Goal: Complete application form

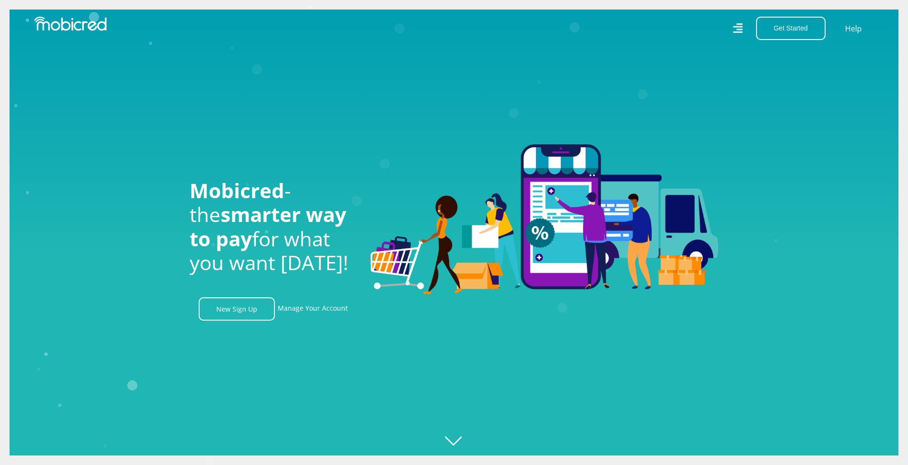
scroll to position [0, 679]
click at [236, 308] on link "New Sign Up" at bounding box center [237, 308] width 76 height 23
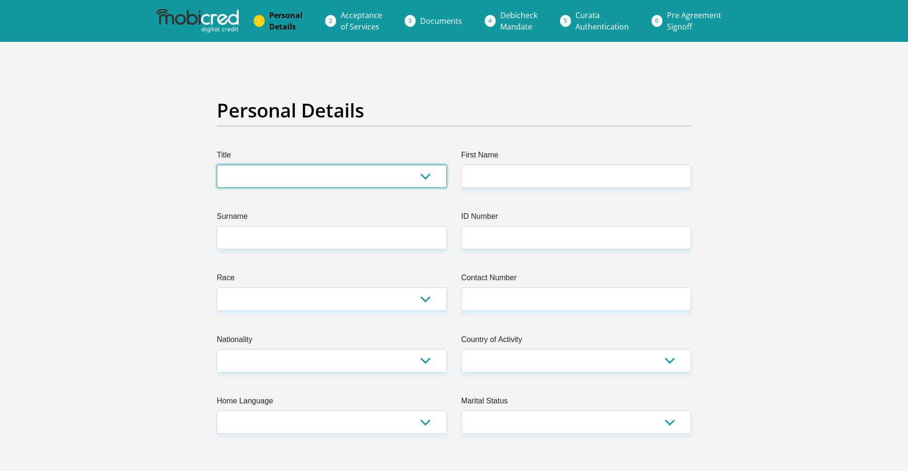
select select "Mr"
type input "j"
type input "Jaco"
type input "Rossouw"
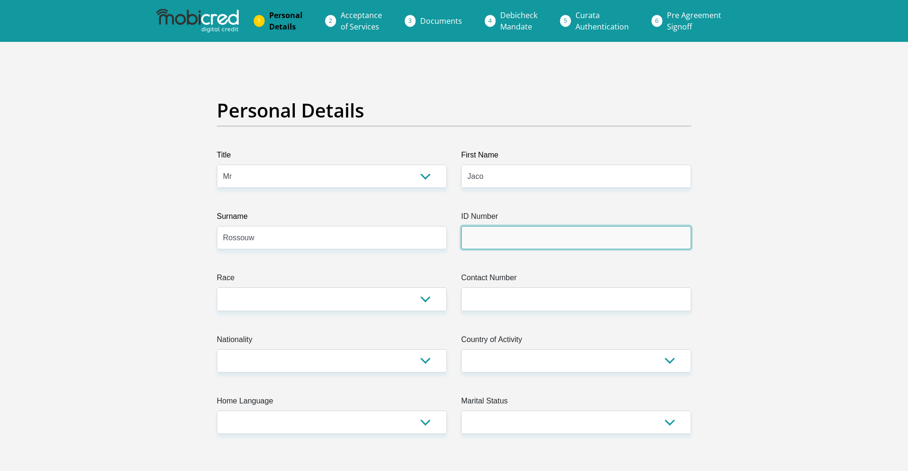
click at [541, 233] on input "ID Number" at bounding box center [576, 237] width 230 height 23
type input "9804235073083"
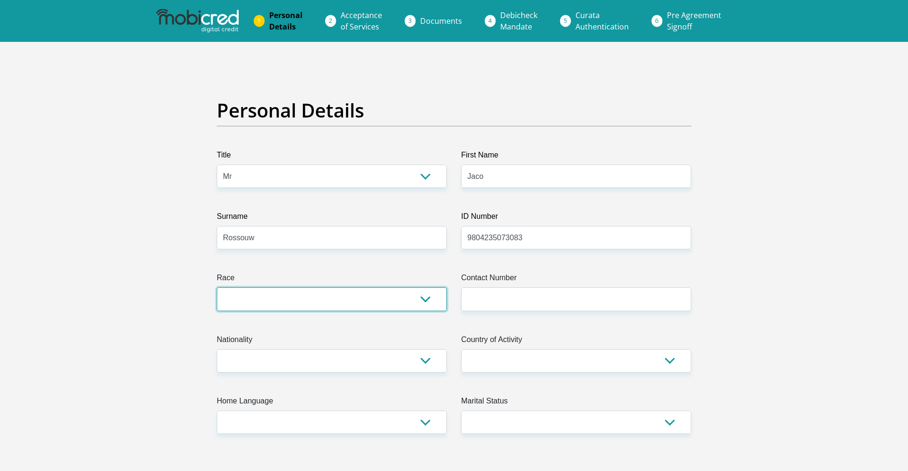
select select "4"
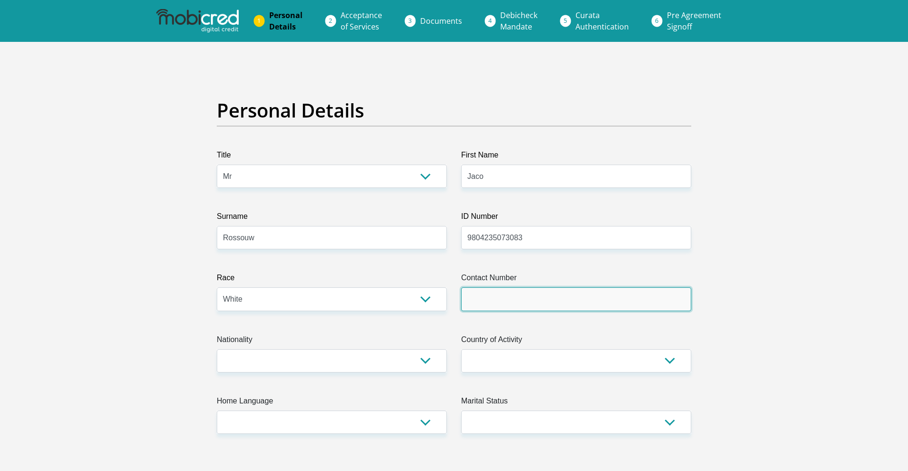
click at [502, 302] on input "Contact Number" at bounding box center [576, 299] width 230 height 23
type input "0737461115"
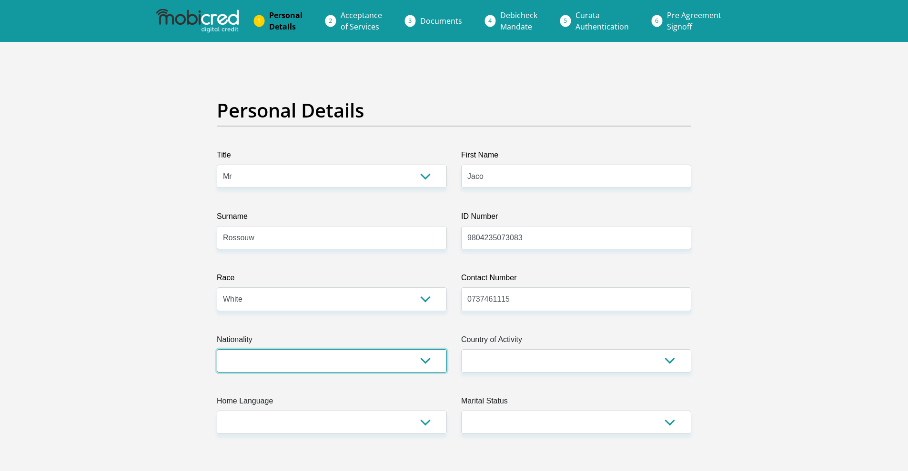
select select "ZAF"
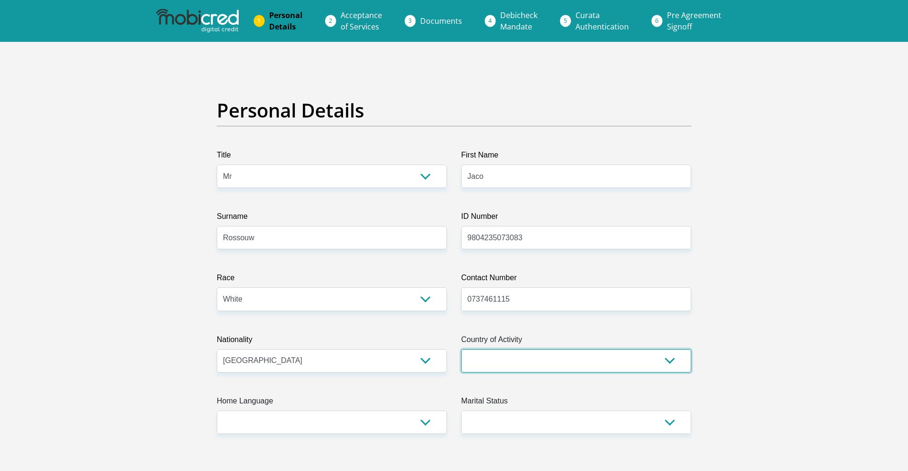
select select "ZAF"
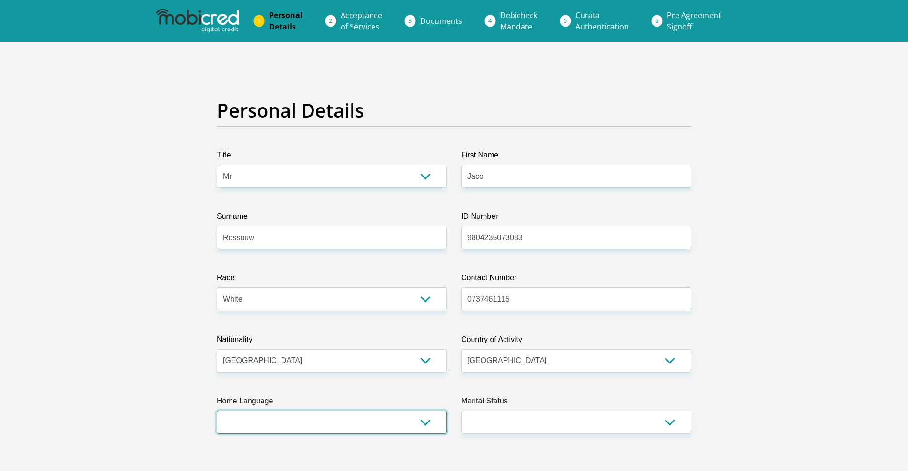
select select "afr"
select select "1"
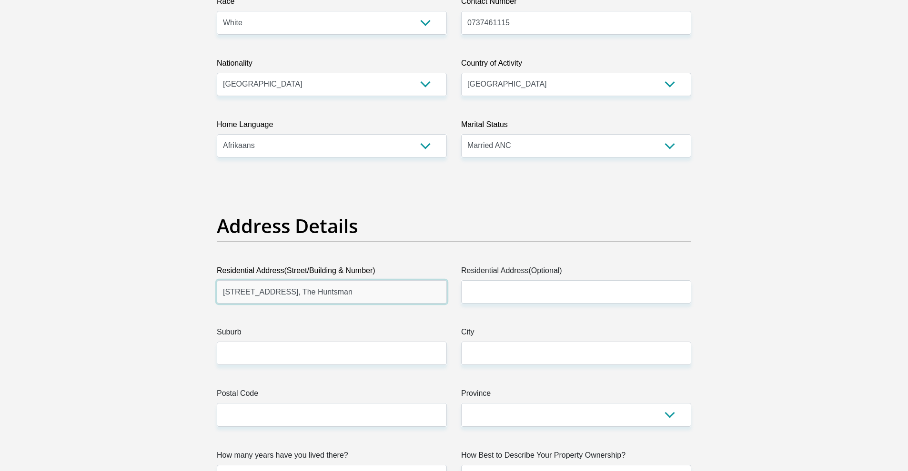
scroll to position [286, 0]
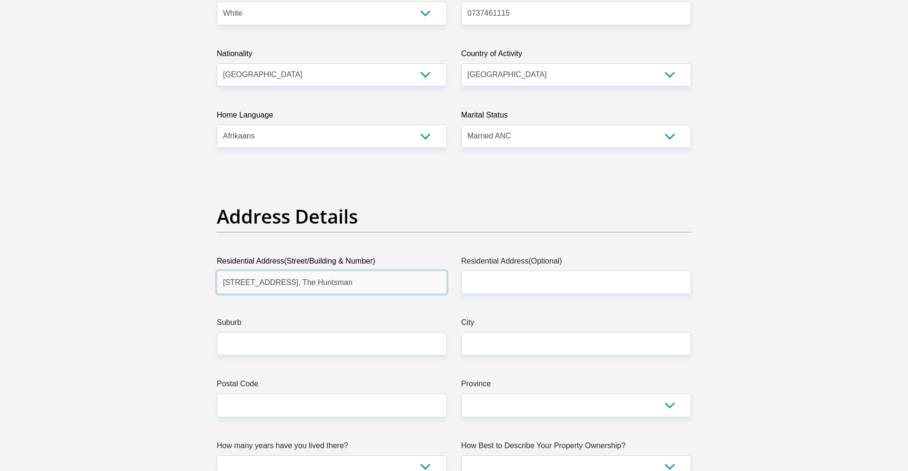
type input "Macassar RD, Unit 12804, The Huntsman"
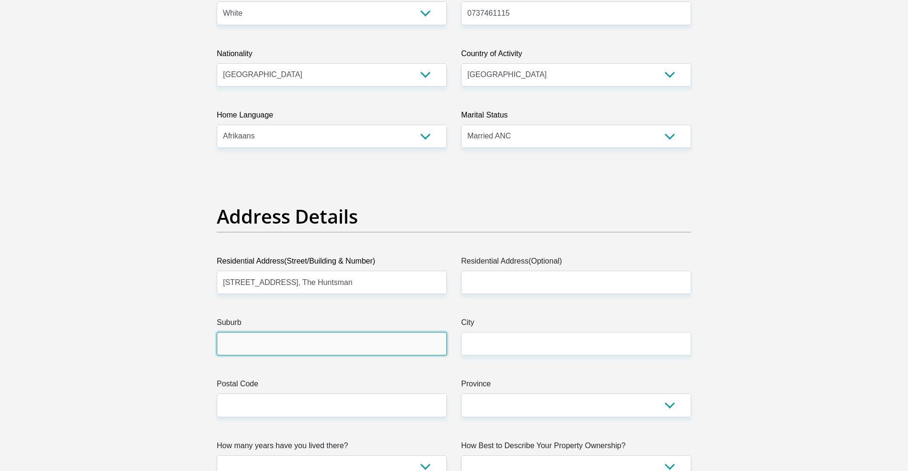
click at [284, 341] on input "Suburb" at bounding box center [332, 343] width 230 height 23
type input "Croydon"
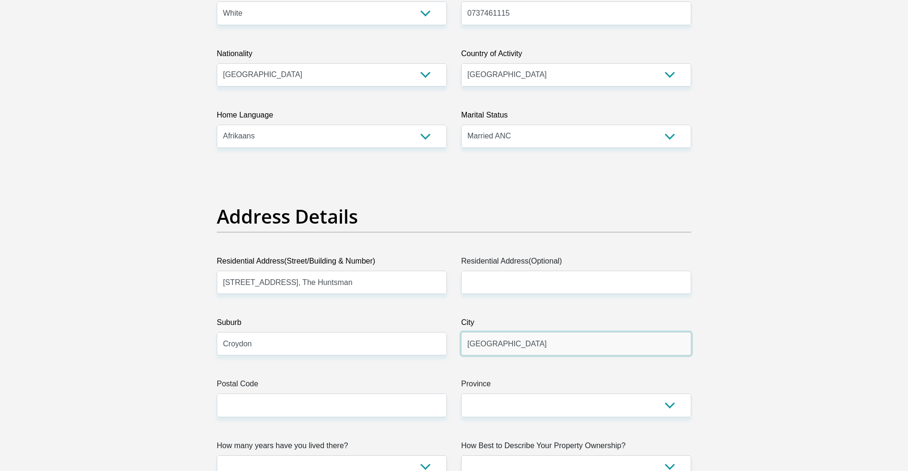
type input "Somerset West"
type input "3741"
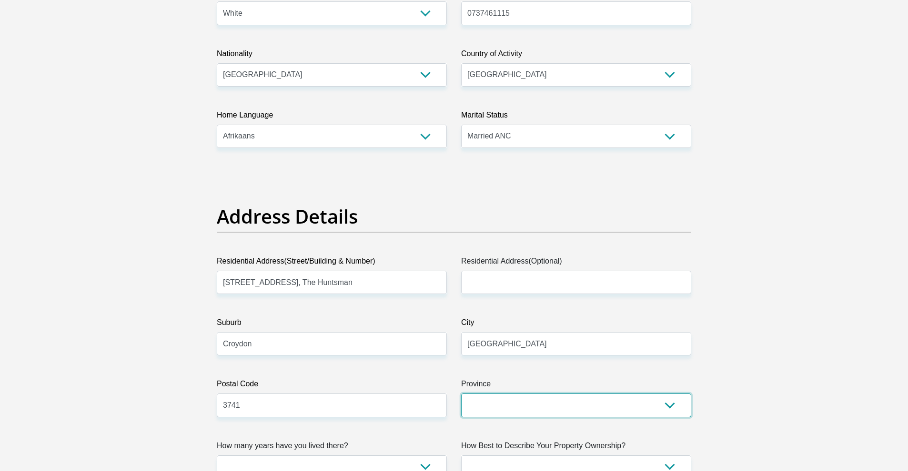
select select "Western Cape"
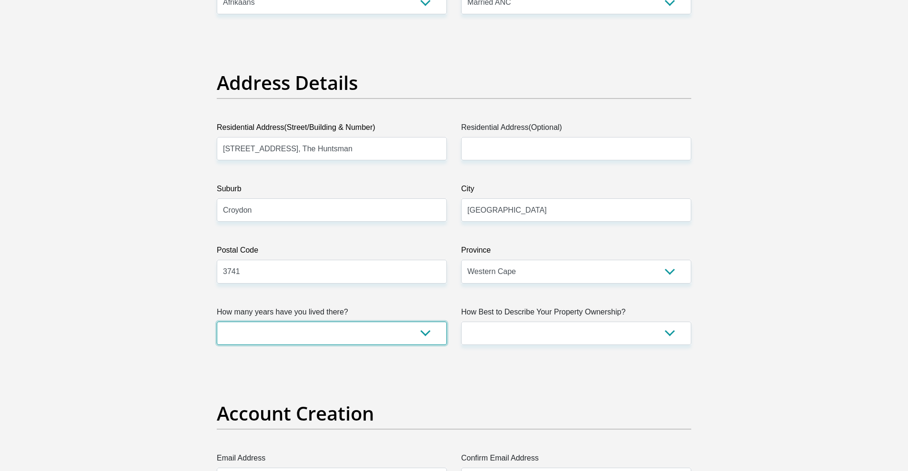
select select "0"
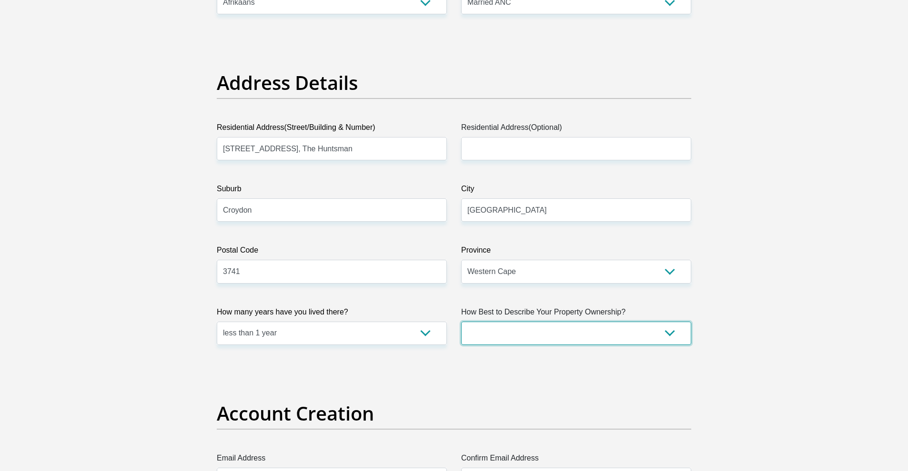
select select "Owned"
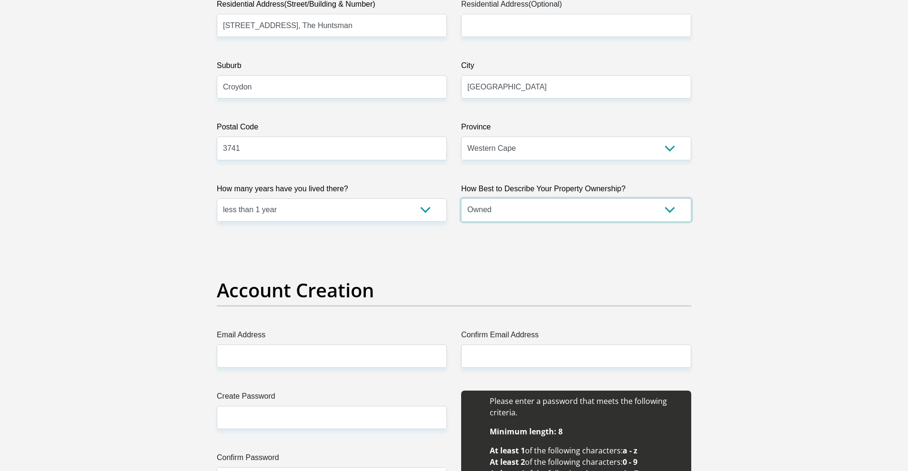
scroll to position [547, 0]
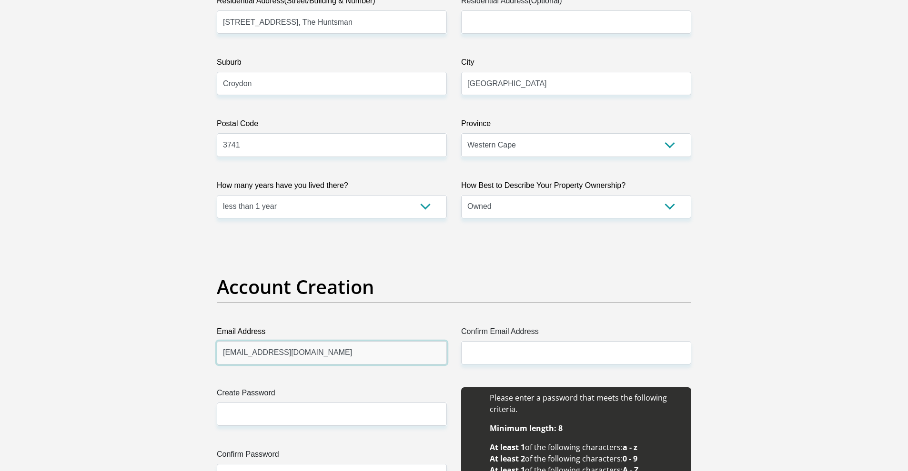
type input "jrossouw44@gmail.com"
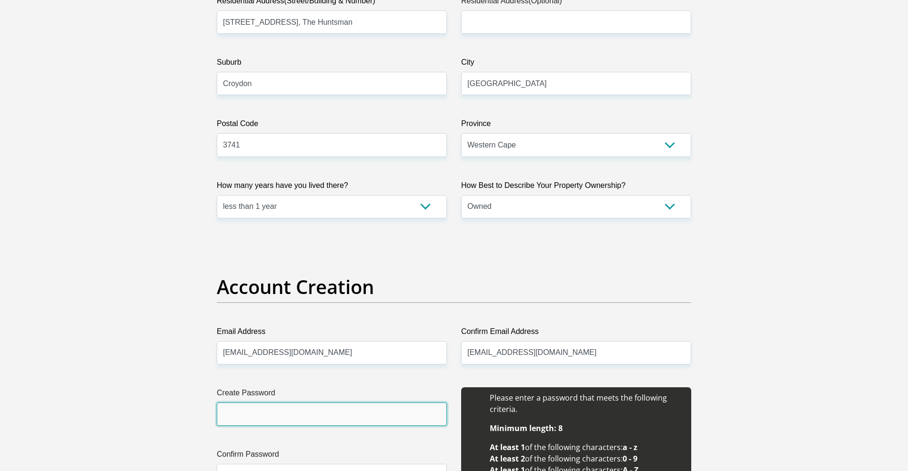
click at [345, 407] on input "Create Password" at bounding box center [332, 414] width 230 height 23
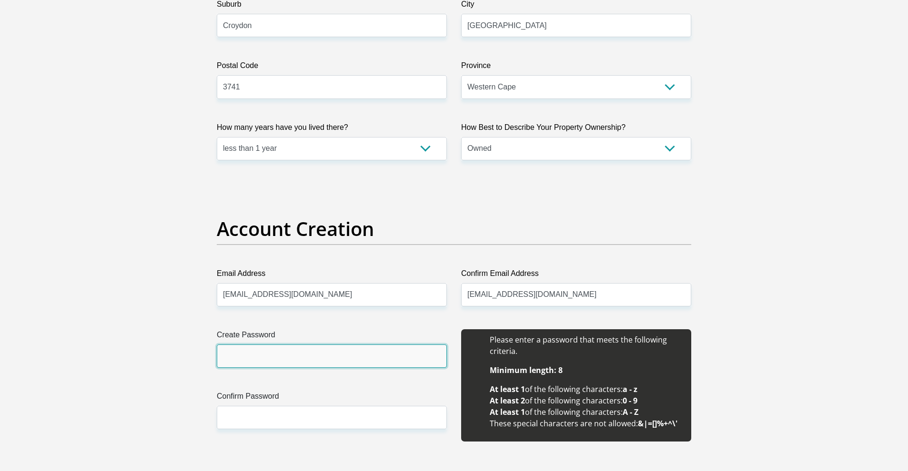
scroll to position [609, 0]
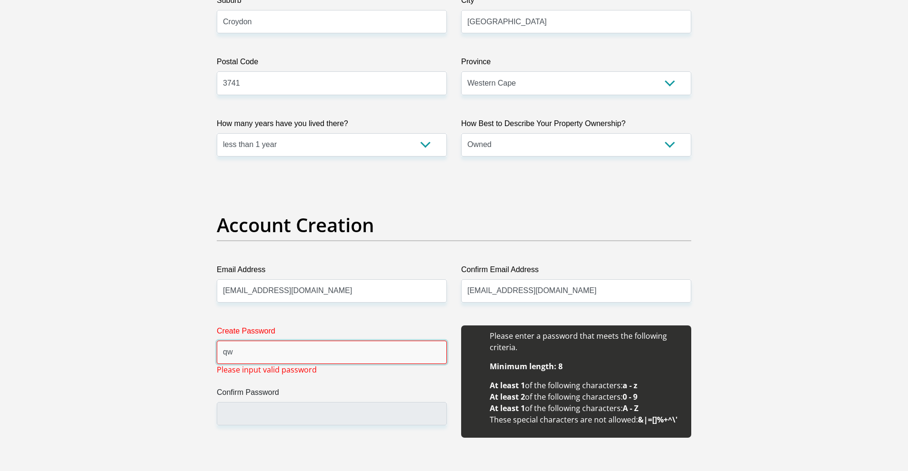
type input "q"
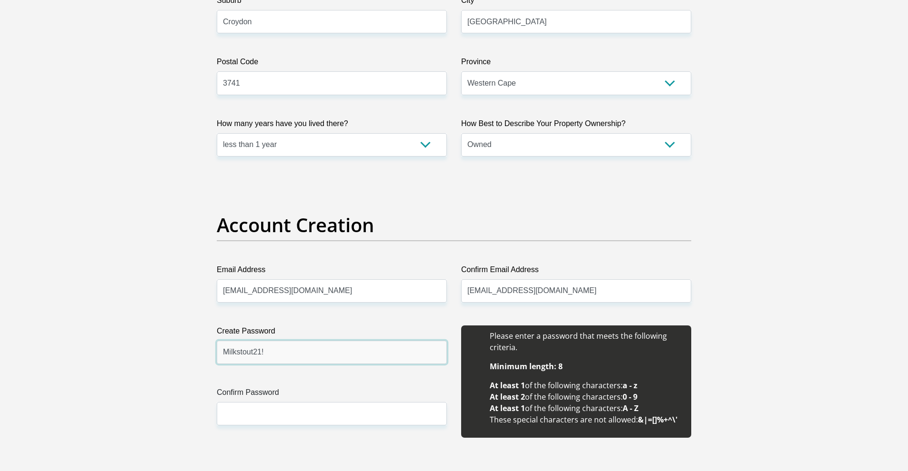
type input "Milkstout21!"
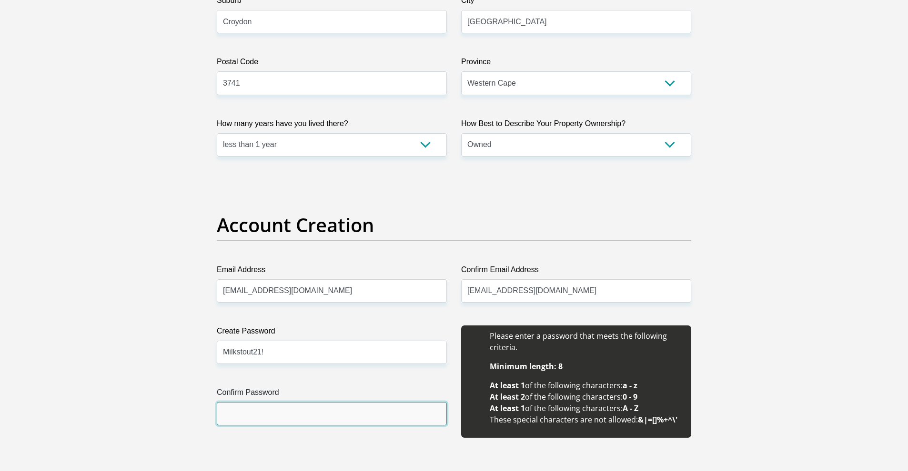
click at [321, 422] on input "Confirm Password" at bounding box center [332, 413] width 230 height 23
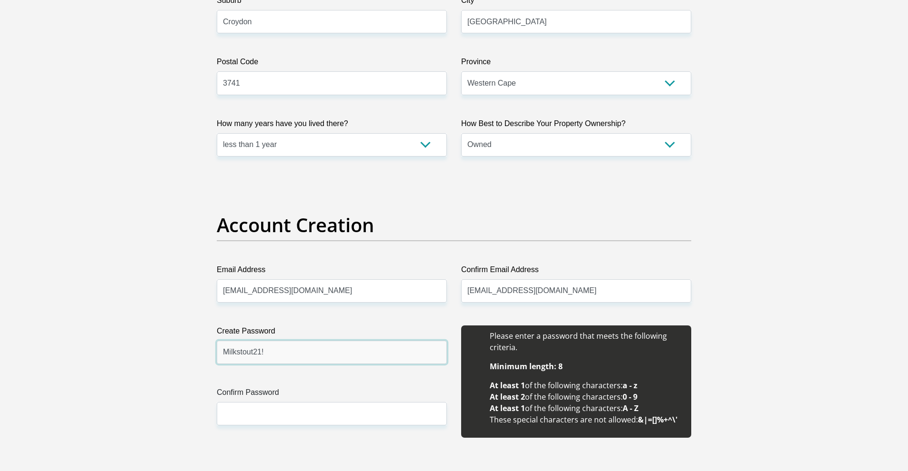
drag, startPoint x: 281, startPoint y: 351, endPoint x: 173, endPoint y: 362, distance: 108.7
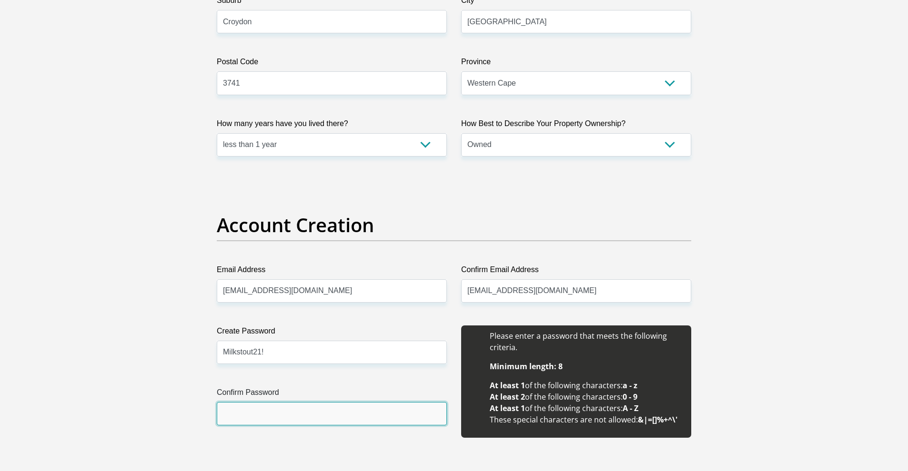
click at [274, 405] on input "Confirm Password" at bounding box center [332, 413] width 230 height 23
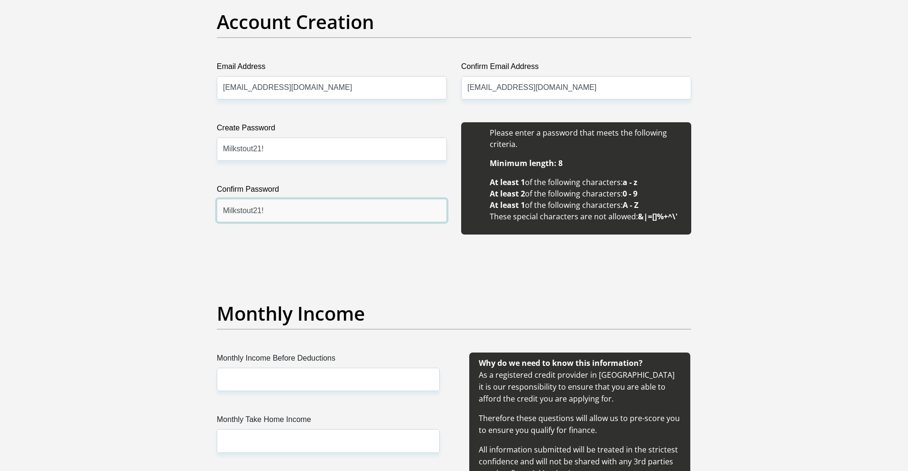
scroll to position [820, 0]
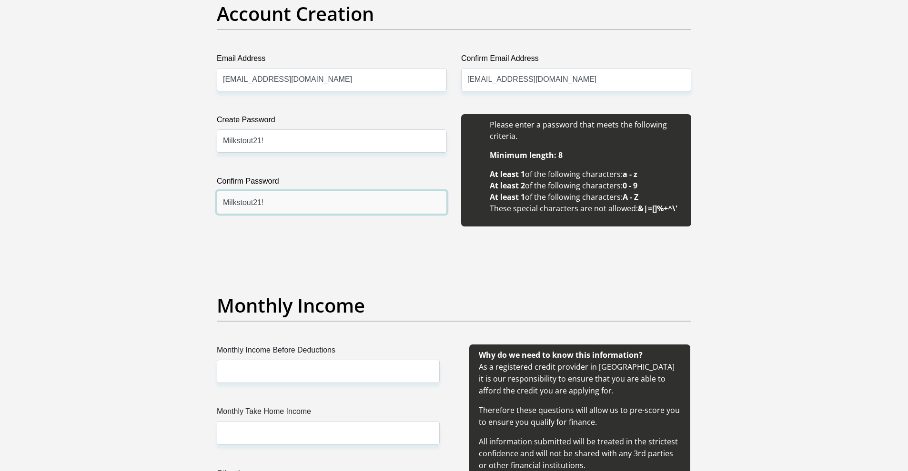
type input "Milkstout21!"
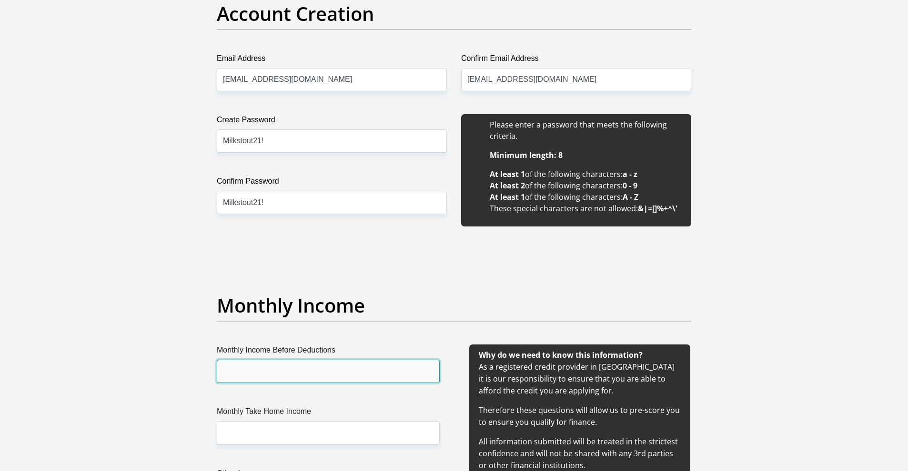
click at [297, 378] on input "Monthly Income Before Deductions" at bounding box center [328, 371] width 223 height 23
type input "41400"
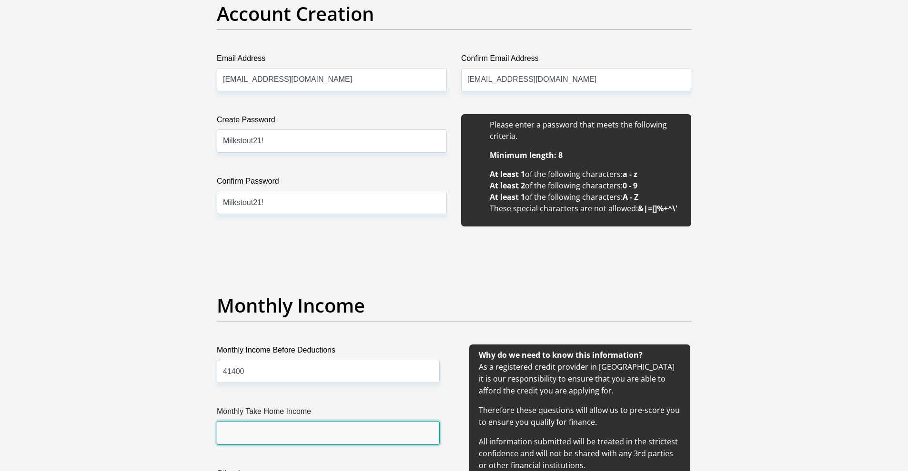
click at [279, 433] on input "Monthly Take Home Income" at bounding box center [328, 432] width 223 height 23
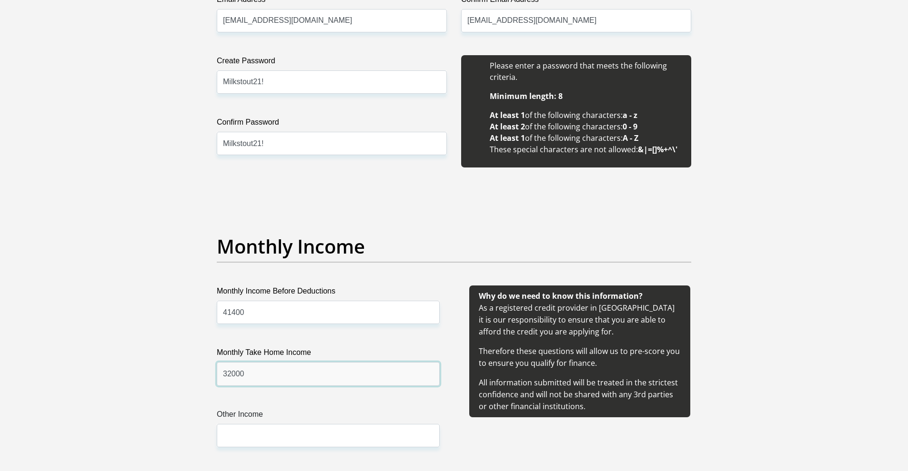
scroll to position [894, 0]
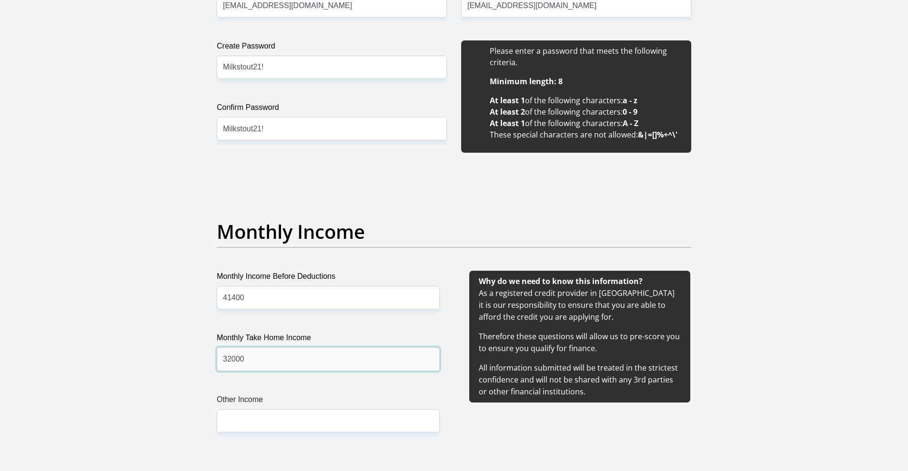
type input "32000"
click at [272, 423] on input "Other Income" at bounding box center [328, 421] width 223 height 23
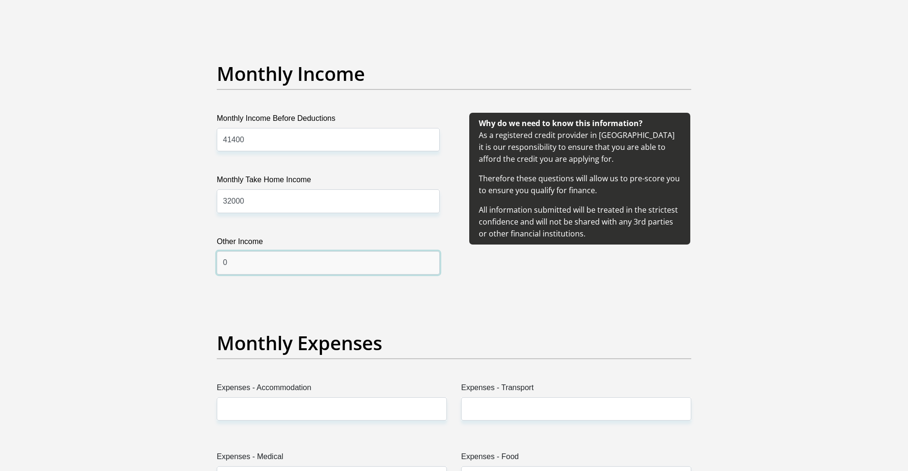
scroll to position [1082, 0]
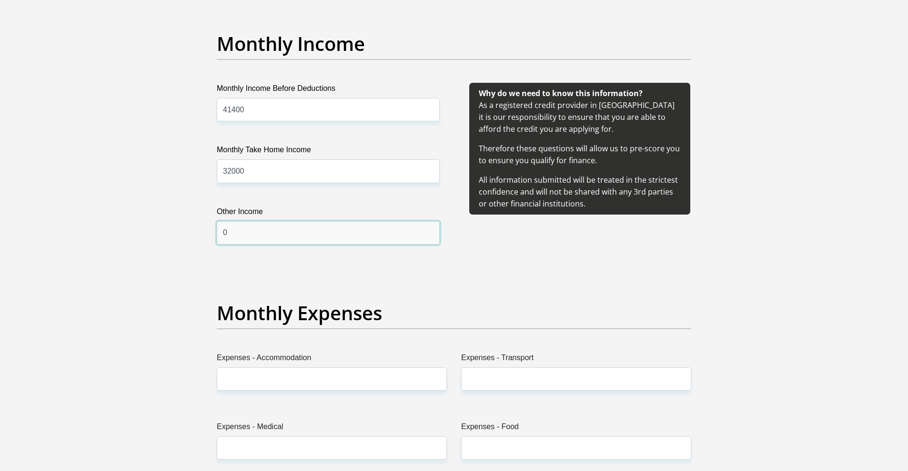
type input "0"
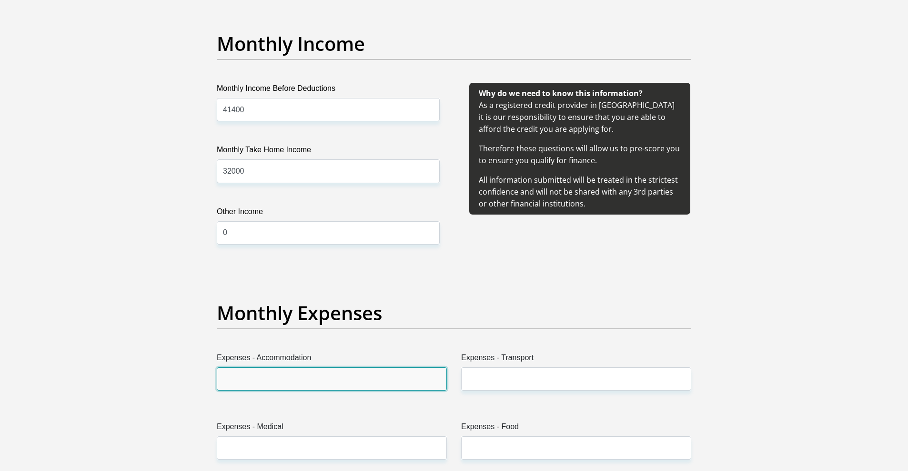
click at [261, 376] on input "Expenses - Accommodation" at bounding box center [332, 379] width 230 height 23
type input "7500"
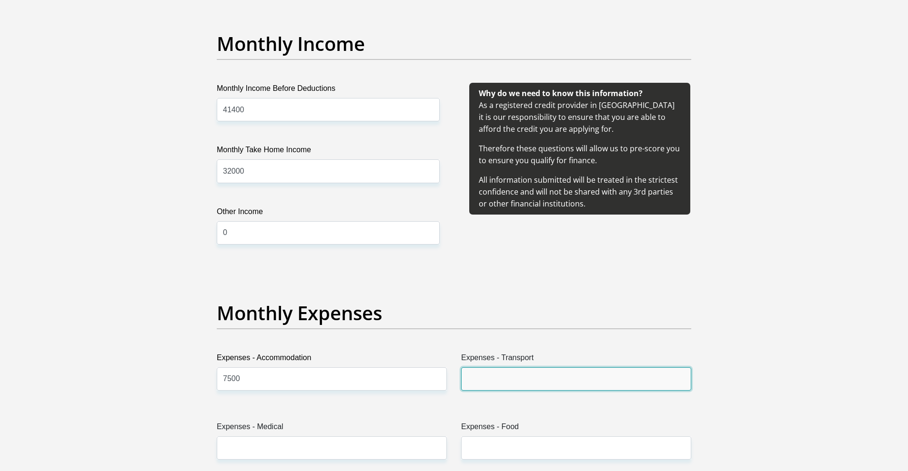
click at [514, 376] on input "Expenses - Transport" at bounding box center [576, 379] width 230 height 23
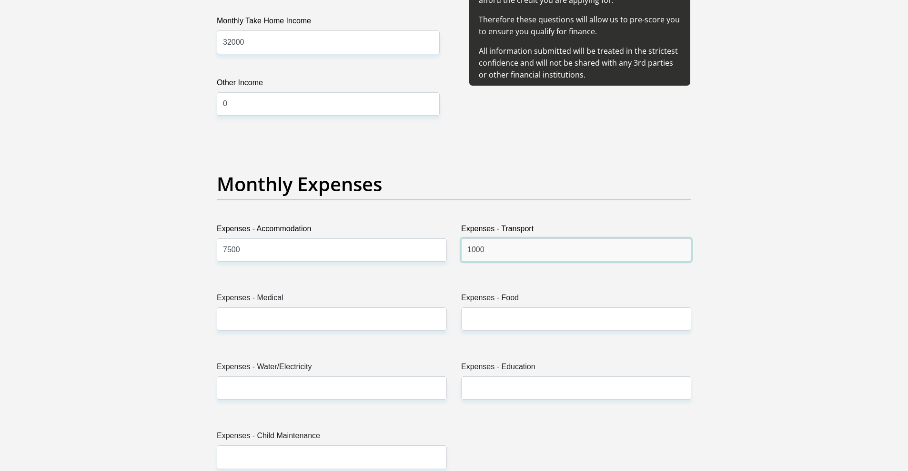
scroll to position [1306, 0]
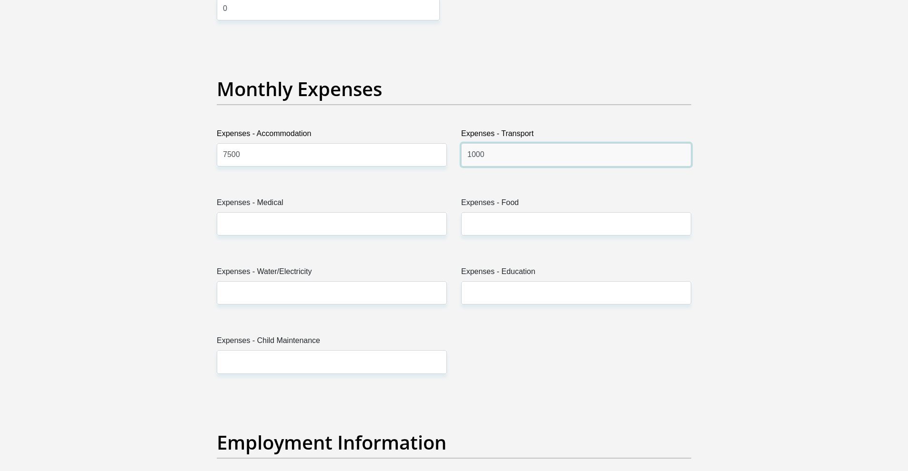
type input "1000"
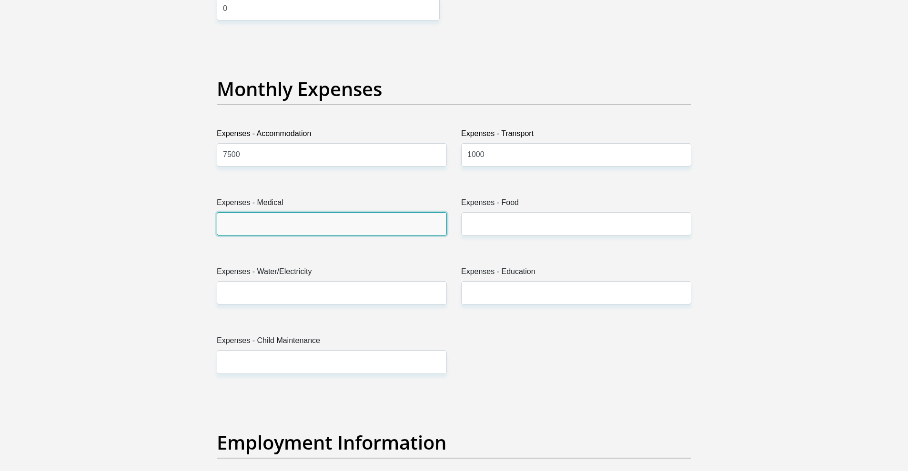
click at [345, 222] on input "Expenses - Medical" at bounding box center [332, 223] width 230 height 23
type input "2500"
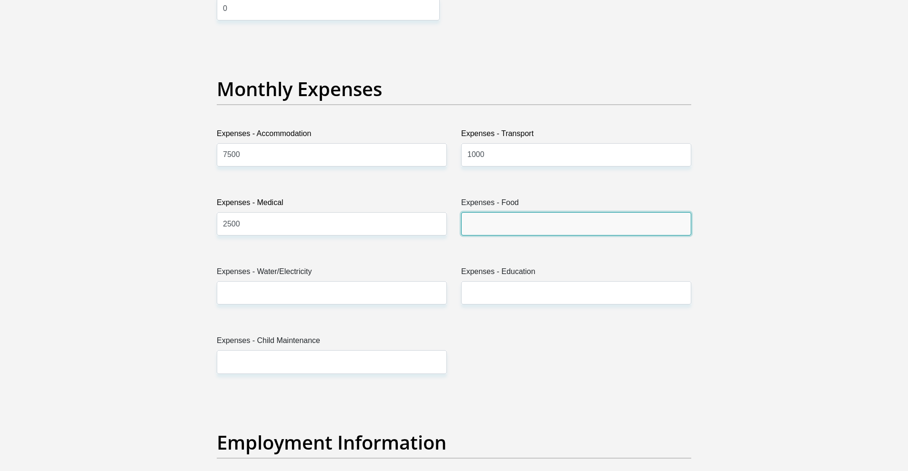
click at [540, 216] on input "Expenses - Food" at bounding box center [576, 223] width 230 height 23
type input "1000"
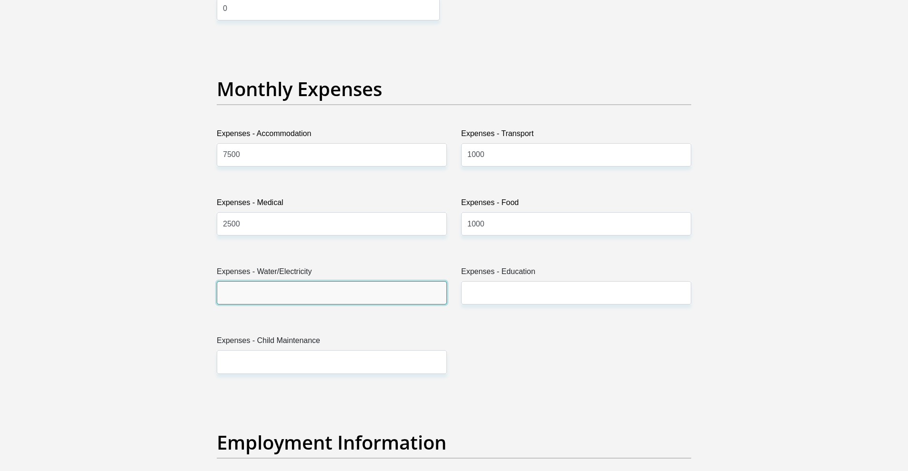
click at [382, 287] on input "Expenses - Water/Electricity" at bounding box center [332, 292] width 230 height 23
type input "1000"
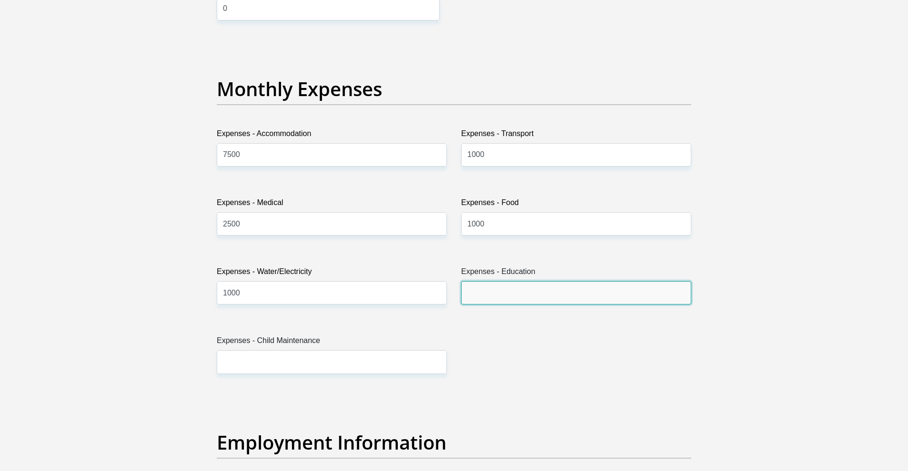
click at [548, 297] on input "Expenses - Education" at bounding box center [576, 292] width 230 height 23
type input "2000"
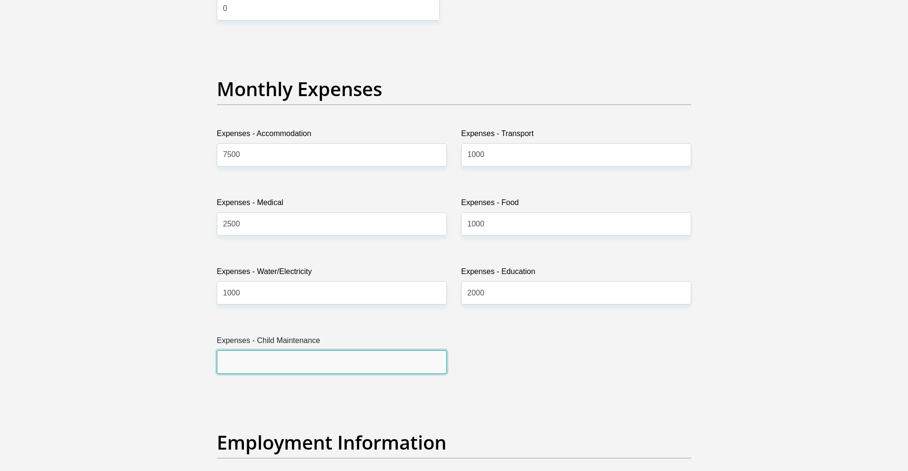
click at [260, 365] on input "Expenses - Child Maintenance" at bounding box center [332, 362] width 230 height 23
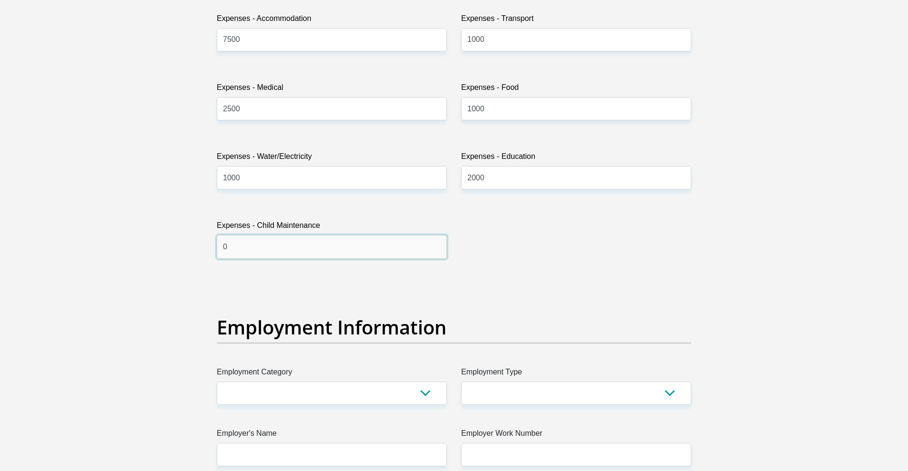
scroll to position [1440, 0]
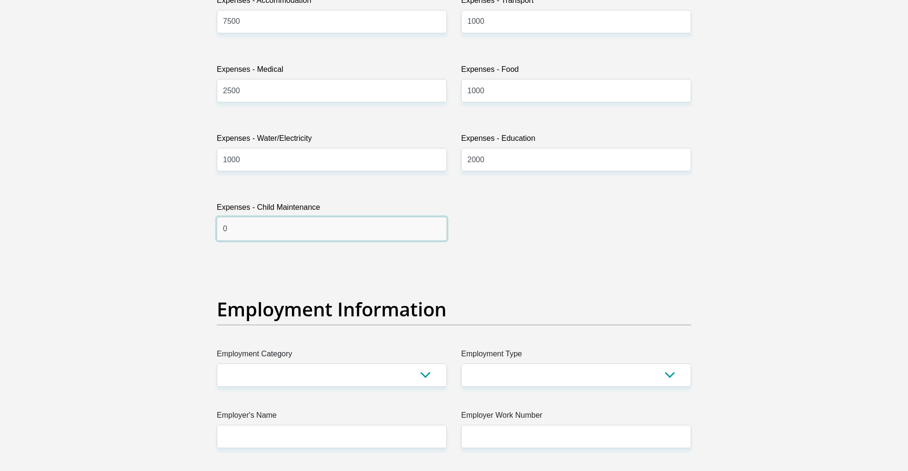
type input "0"
select select "13"
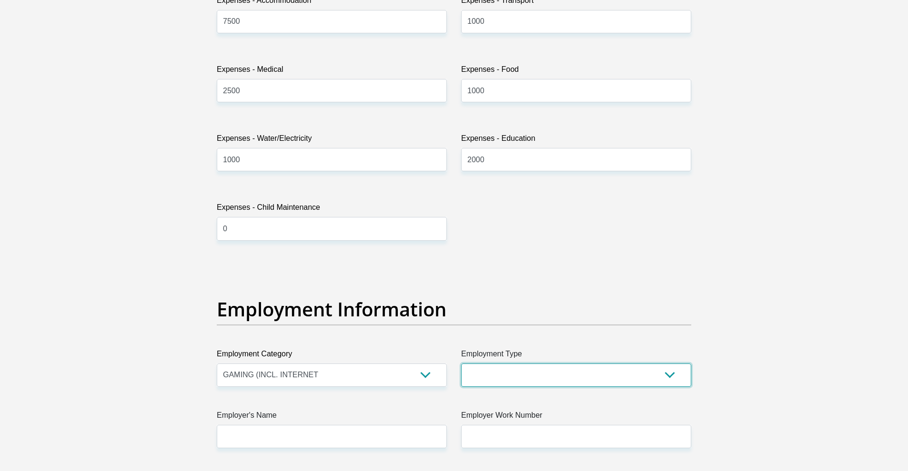
select select "Executive"
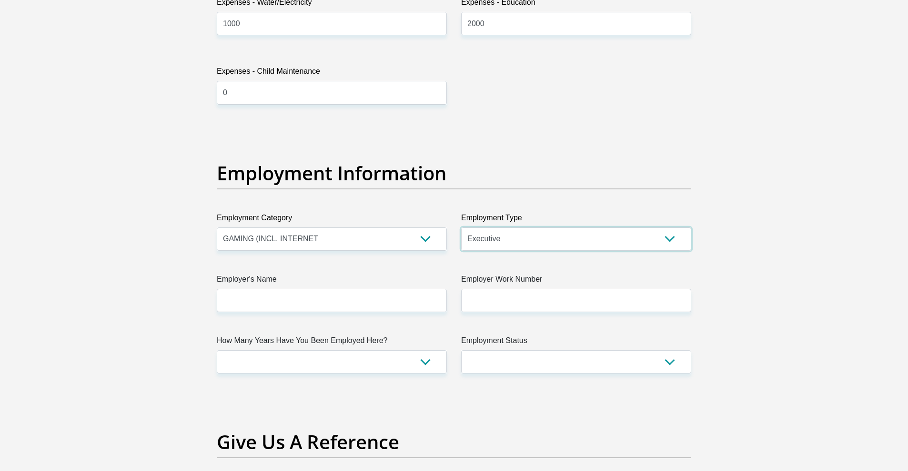
scroll to position [1626, 0]
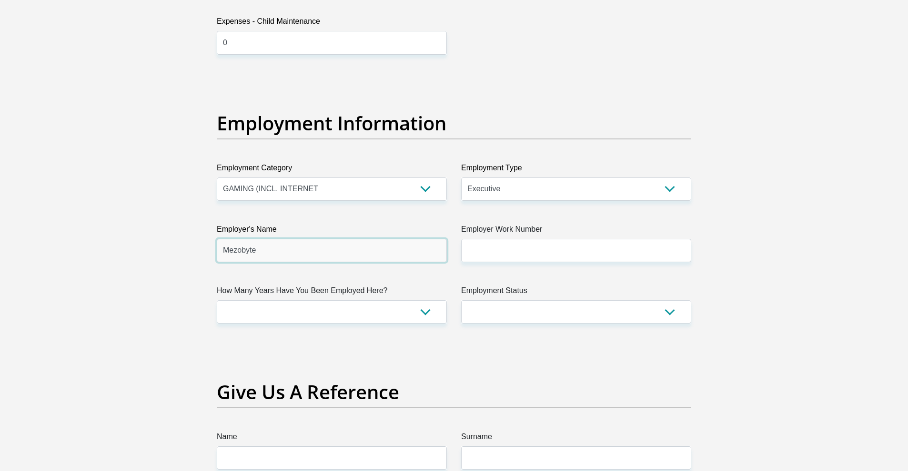
type input "Mezobyte"
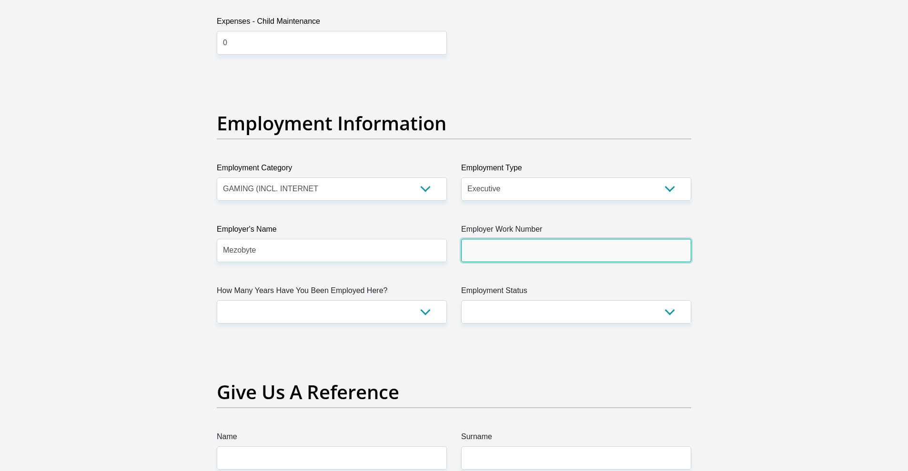
click at [504, 261] on input "Employer Work Number" at bounding box center [576, 250] width 230 height 23
type input "0115680546"
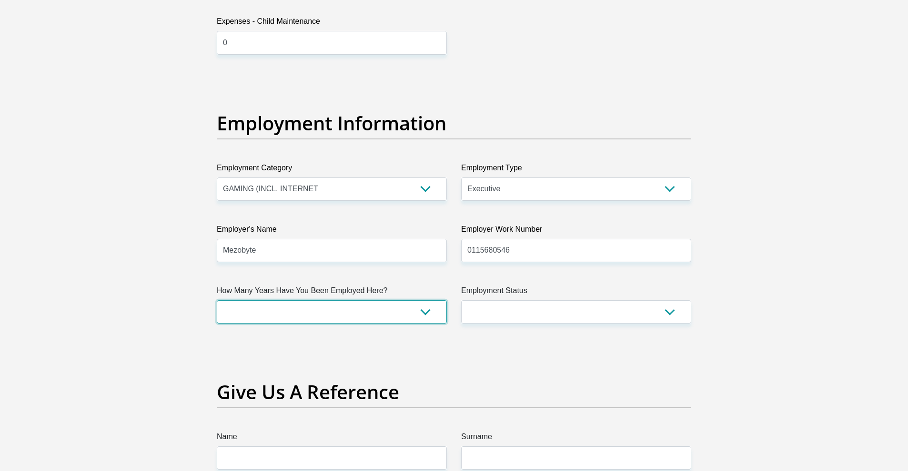
select select "48"
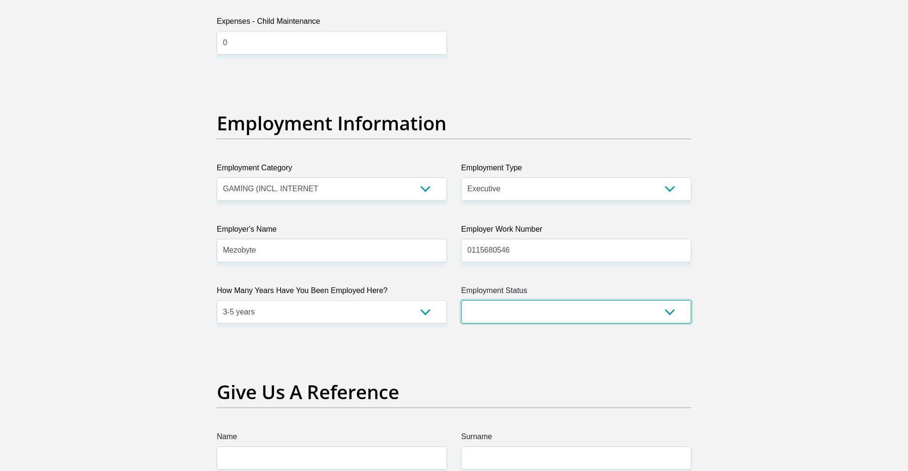
select select "1"
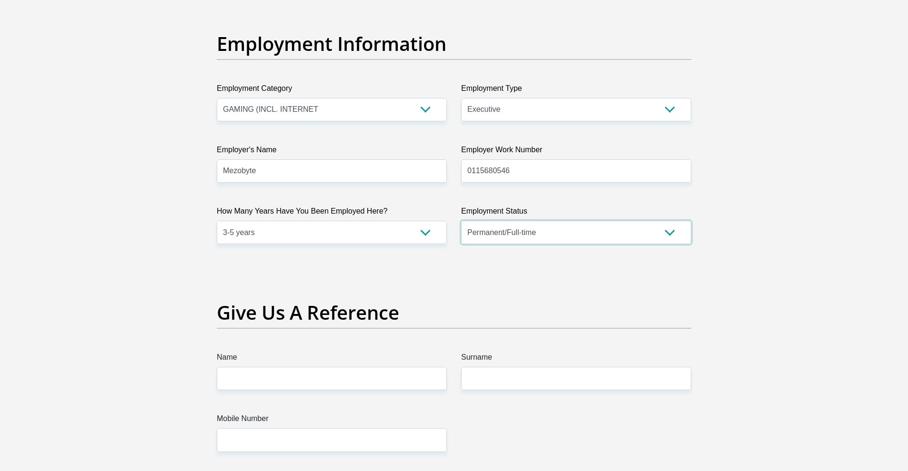
scroll to position [1764, 0]
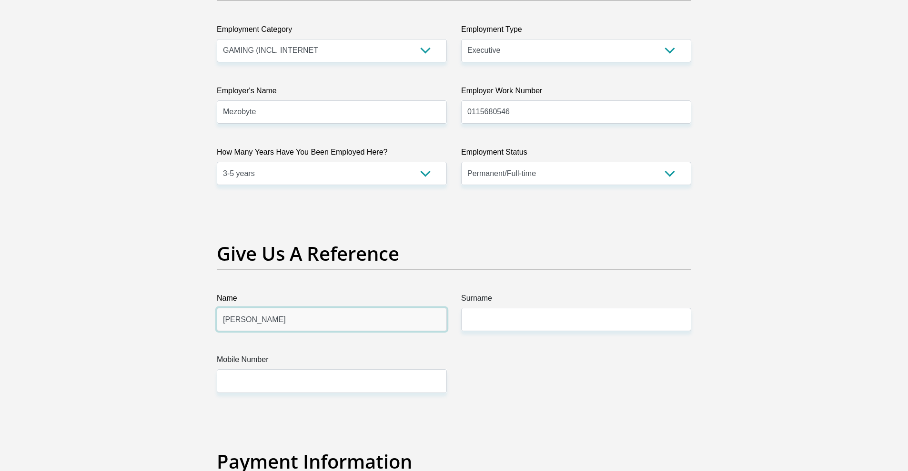
type input "J"
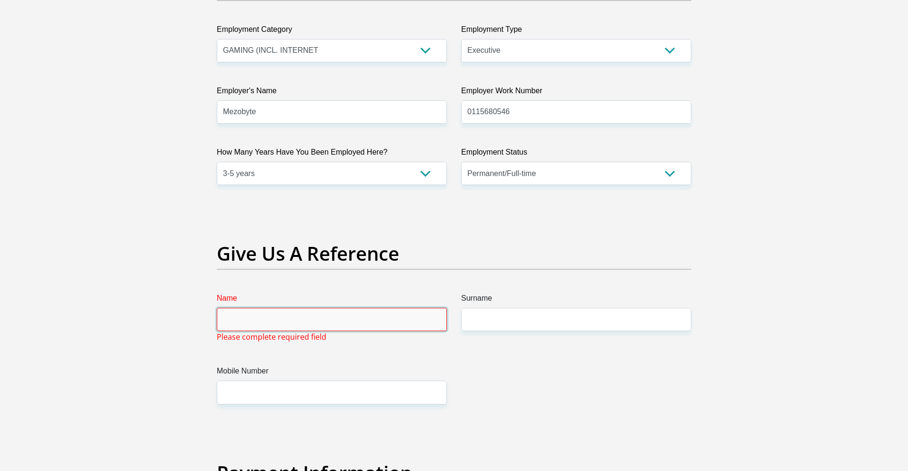
type input "o"
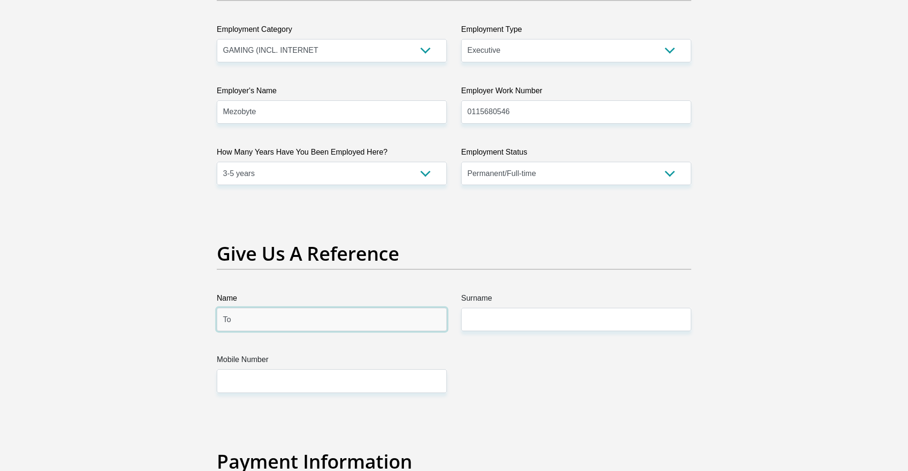
type input "T"
type input "Ronel"
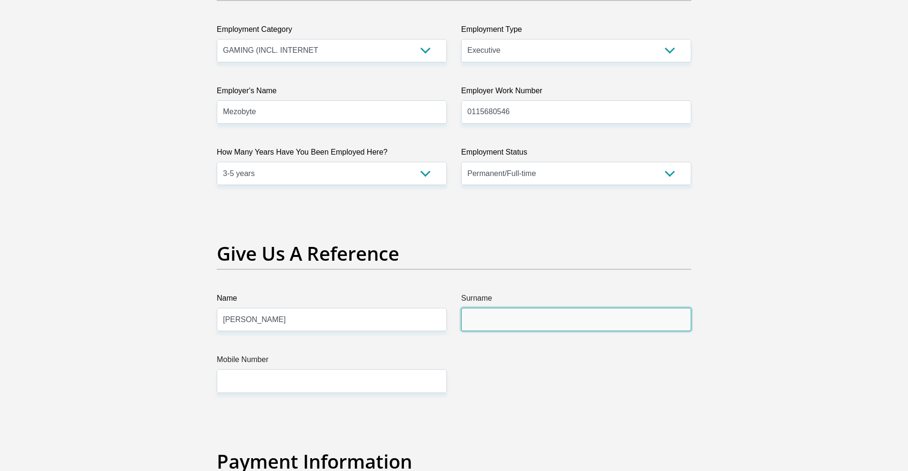
type input "R"
type input "Coetzee"
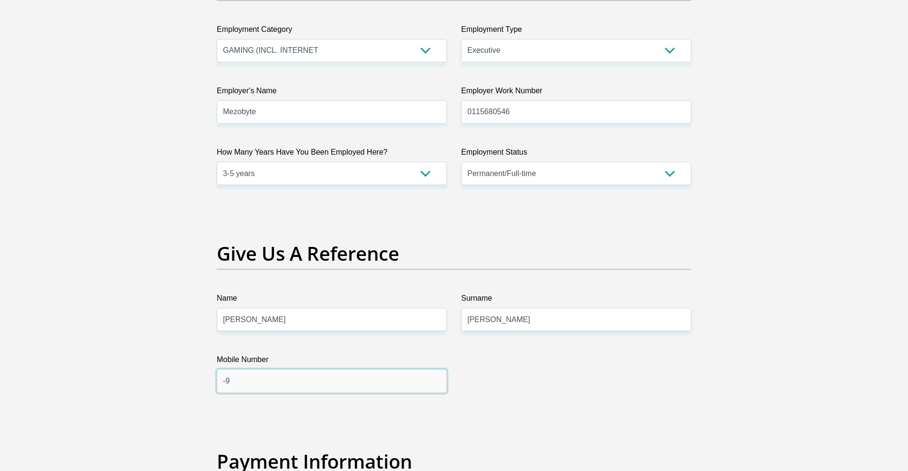
type input "-"
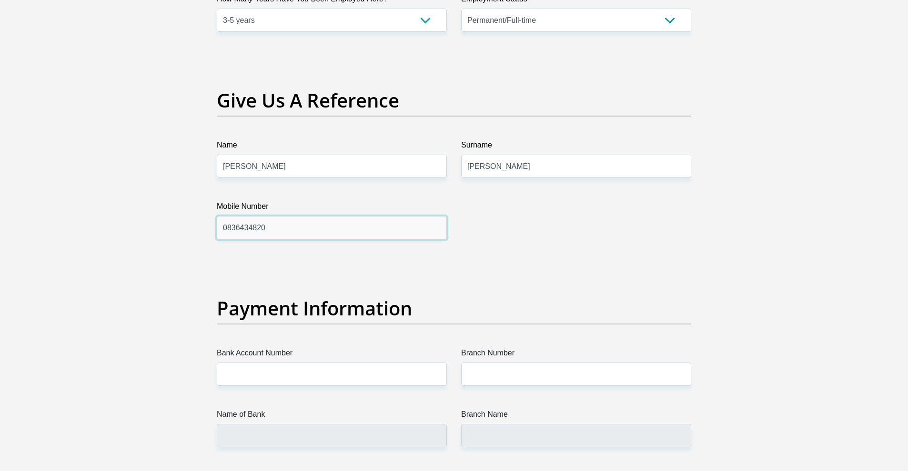
scroll to position [1944, 0]
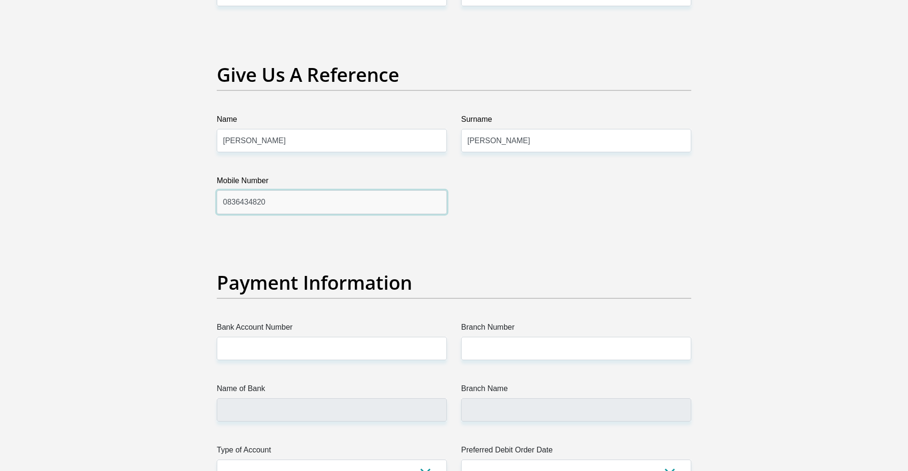
type input "0836434820"
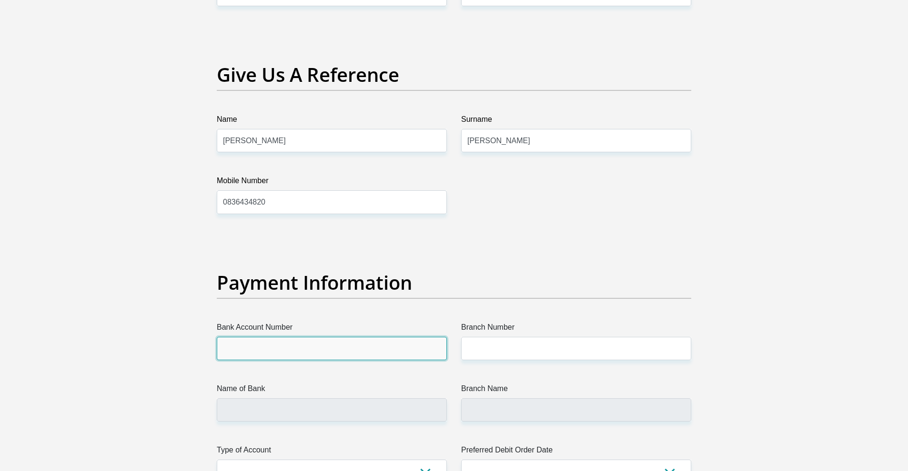
click at [293, 349] on input "Bank Account Number" at bounding box center [332, 348] width 230 height 23
type input "4091984750"
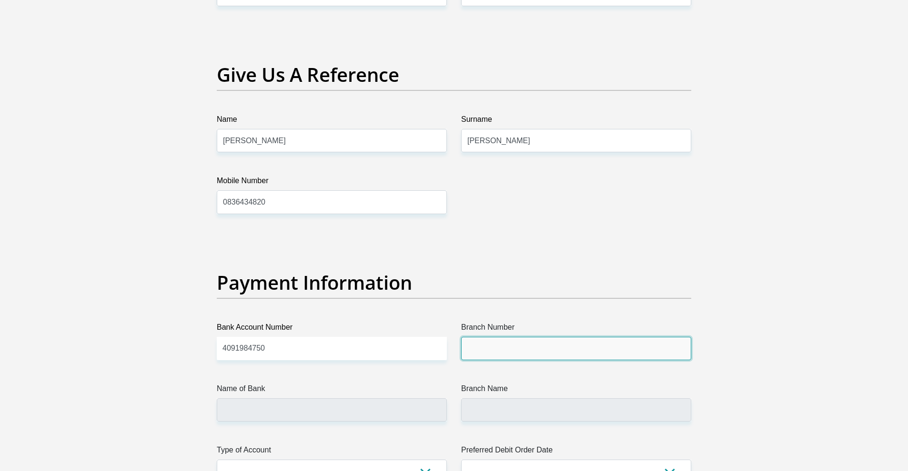
click at [498, 349] on input "Branch Number" at bounding box center [576, 348] width 230 height 23
paste input "630651"
type input "630651"
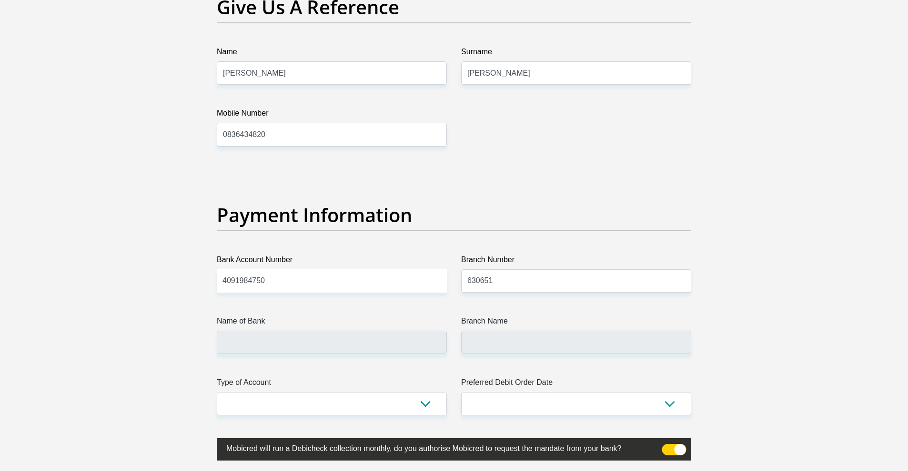
scroll to position [2017, 0]
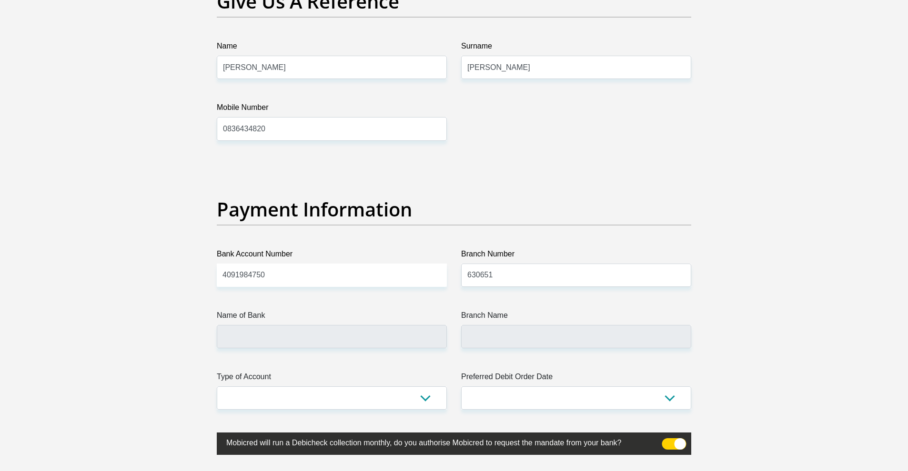
type input "ABSA BANK"
type input "GLEN MARAIS"
click at [364, 327] on input "ABSA BANK" at bounding box center [332, 336] width 230 height 23
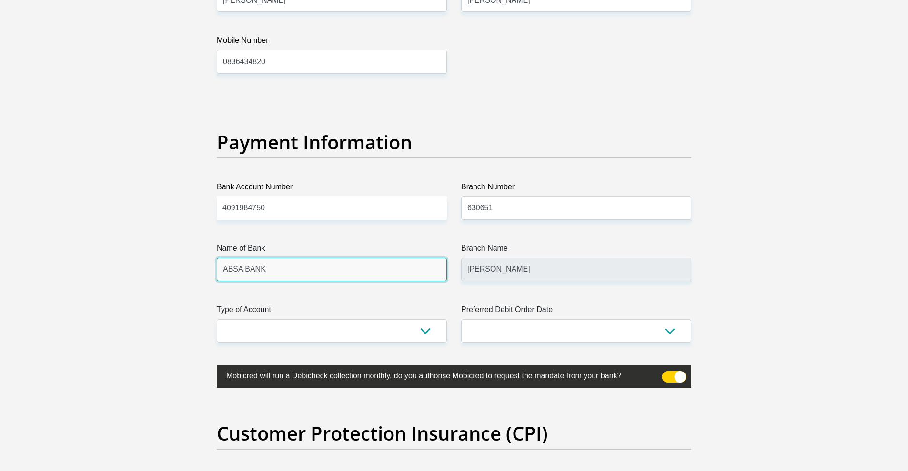
scroll to position [2121, 0]
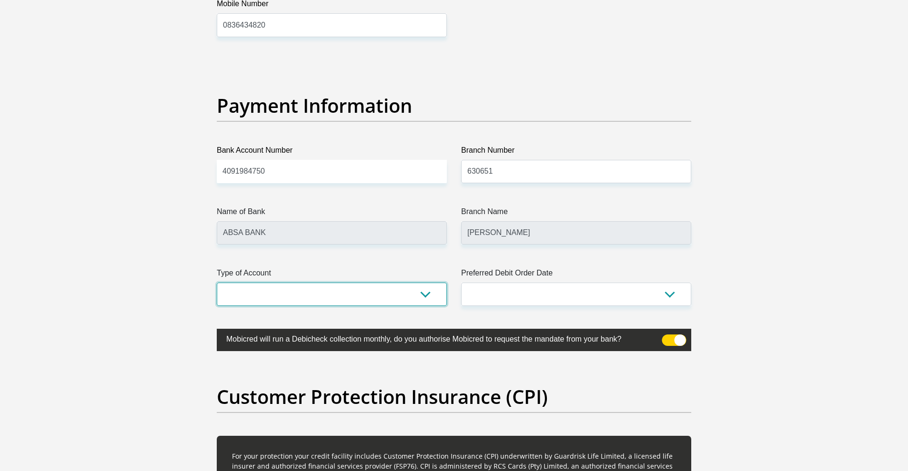
select select "CUR"
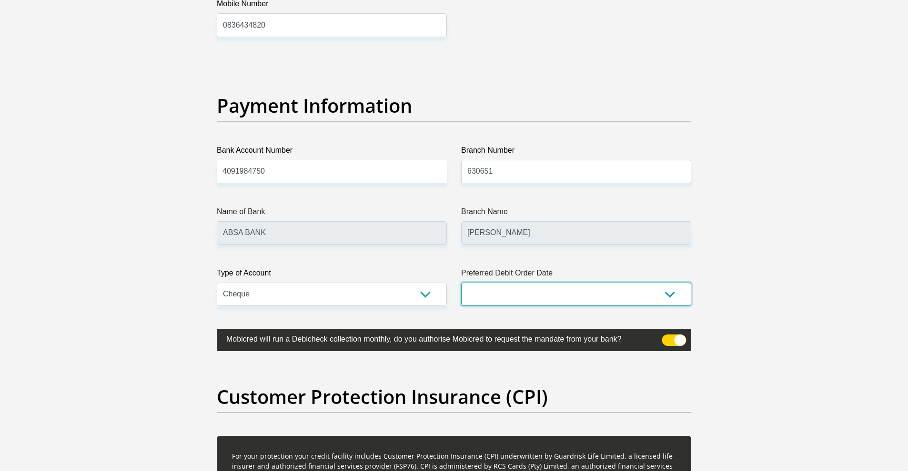
select select "1"
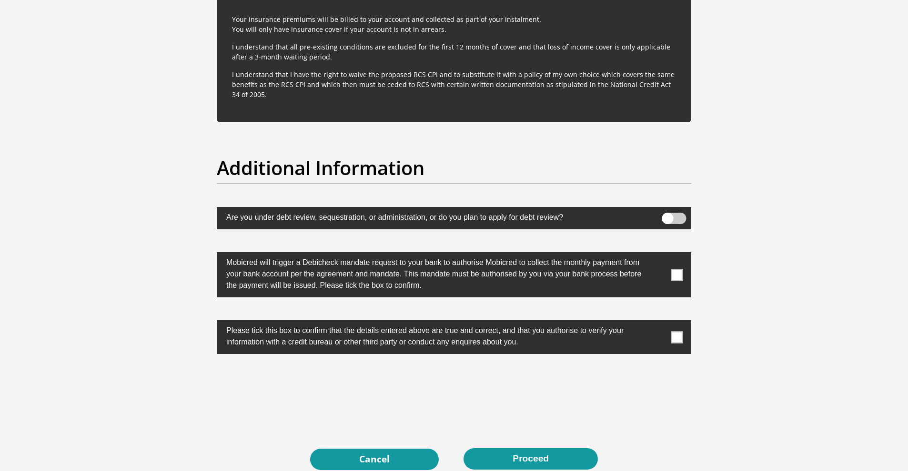
scroll to position [2876, 0]
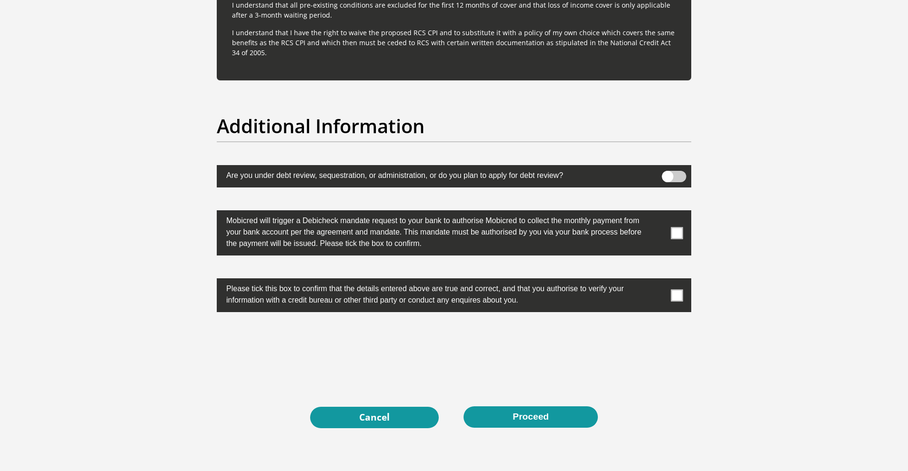
click at [680, 232] on span at bounding box center [677, 233] width 12 height 12
click at [658, 213] on input "checkbox" at bounding box center [658, 213] width 0 height 0
click at [676, 297] on span at bounding box center [677, 296] width 12 height 12
click at [658, 281] on input "checkbox" at bounding box center [658, 281] width 0 height 0
click at [544, 418] on button "Proceed" at bounding box center [530, 417] width 134 height 21
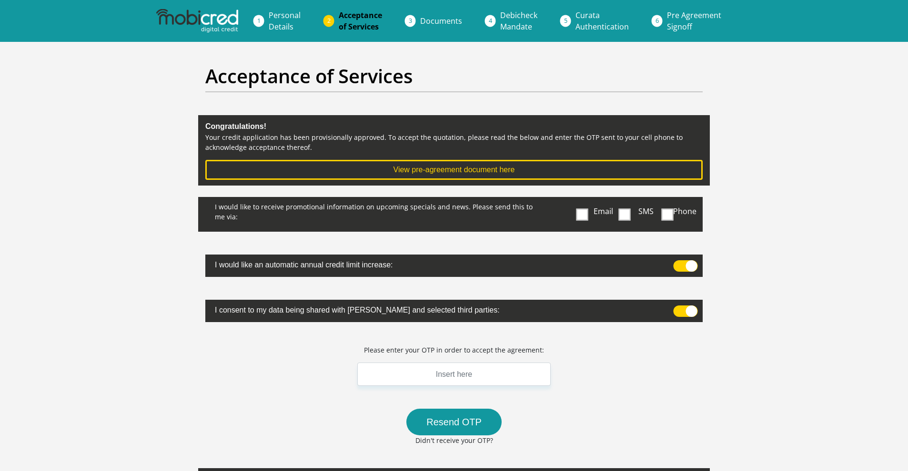
click at [623, 215] on span at bounding box center [625, 215] width 12 height 12
click at [629, 200] on input "SMS" at bounding box center [629, 200] width 0 height 0
click at [679, 264] on span at bounding box center [685, 266] width 24 height 11
click at [678, 263] on input "checkbox" at bounding box center [678, 263] width 0 height 0
click at [679, 264] on span at bounding box center [685, 266] width 24 height 11
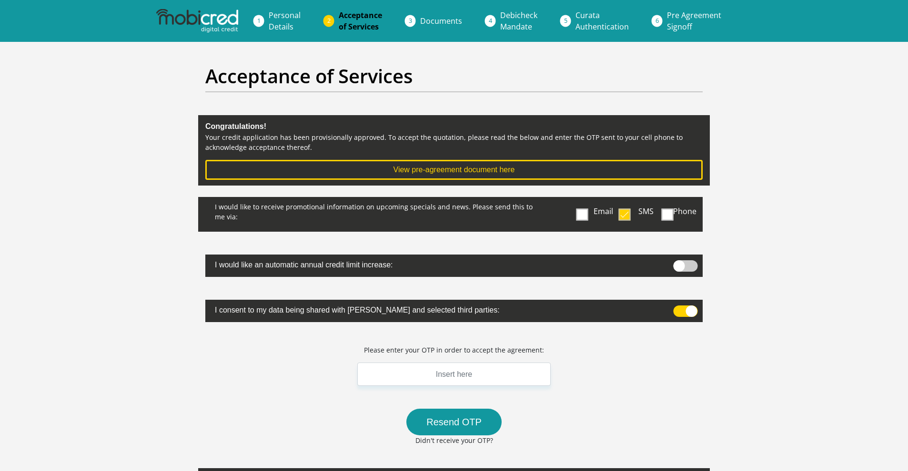
click at [678, 263] on input "checkbox" at bounding box center [678, 263] width 0 height 0
click at [498, 376] on input "text" at bounding box center [453, 374] width 193 height 23
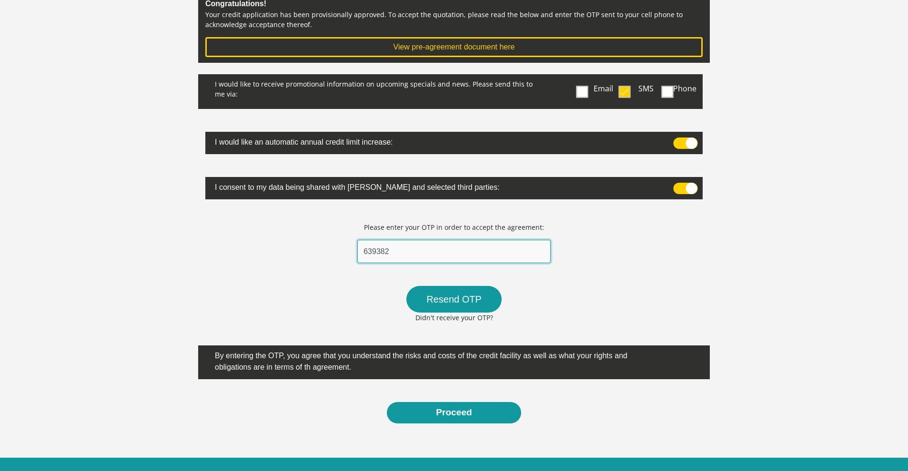
scroll to position [121, 0]
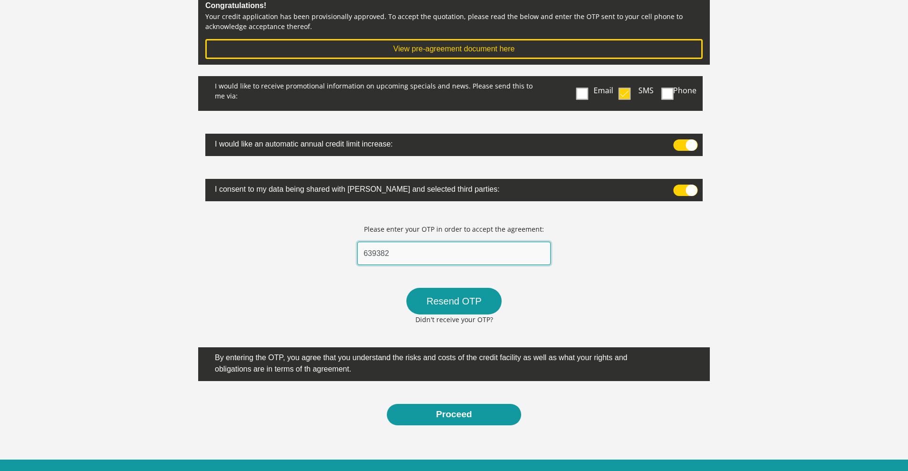
type input "639382"
click at [682, 148] on span at bounding box center [685, 145] width 24 height 11
click at [678, 142] on input "checkbox" at bounding box center [678, 142] width 0 height 0
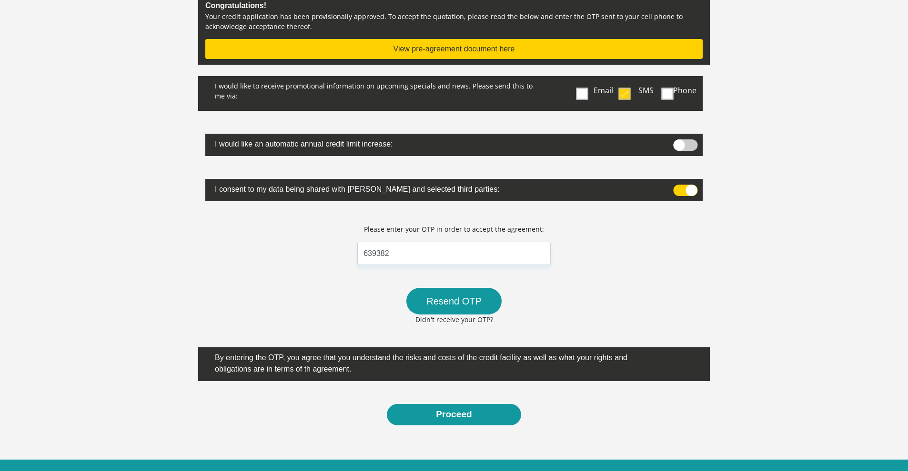
click at [427, 44] on button "View pre-agreement document here" at bounding box center [453, 49] width 497 height 20
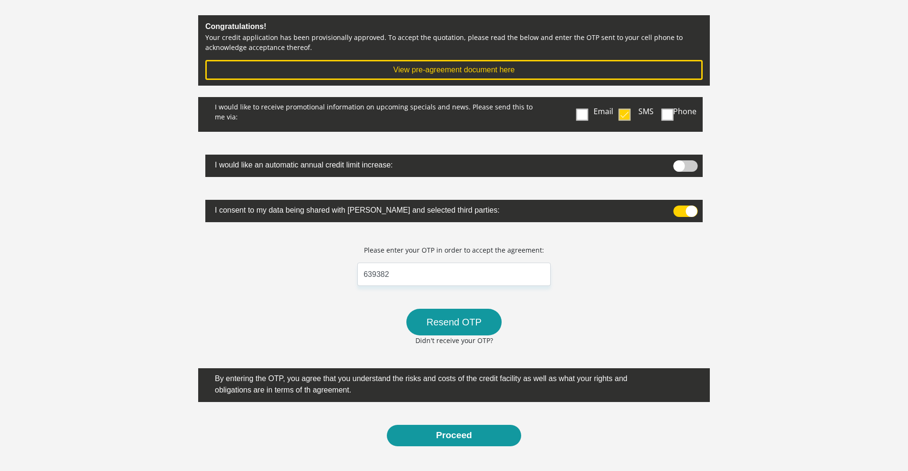
scroll to position [0, 0]
